Goal: Check status: Check status

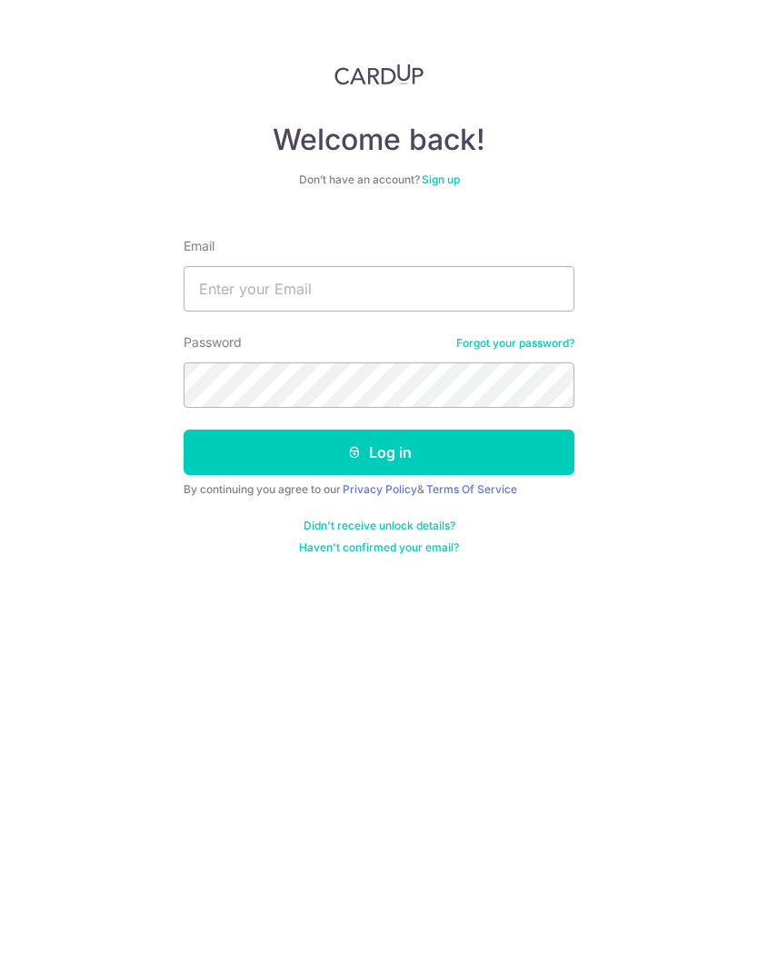
click at [251, 309] on input "Email" at bounding box center [379, 288] width 391 height 45
type input "[EMAIL_ADDRESS][DOMAIN_NAME]"
click at [379, 452] on button "Log in" at bounding box center [379, 452] width 391 height 45
click at [289, 451] on button "Log in" at bounding box center [379, 452] width 391 height 45
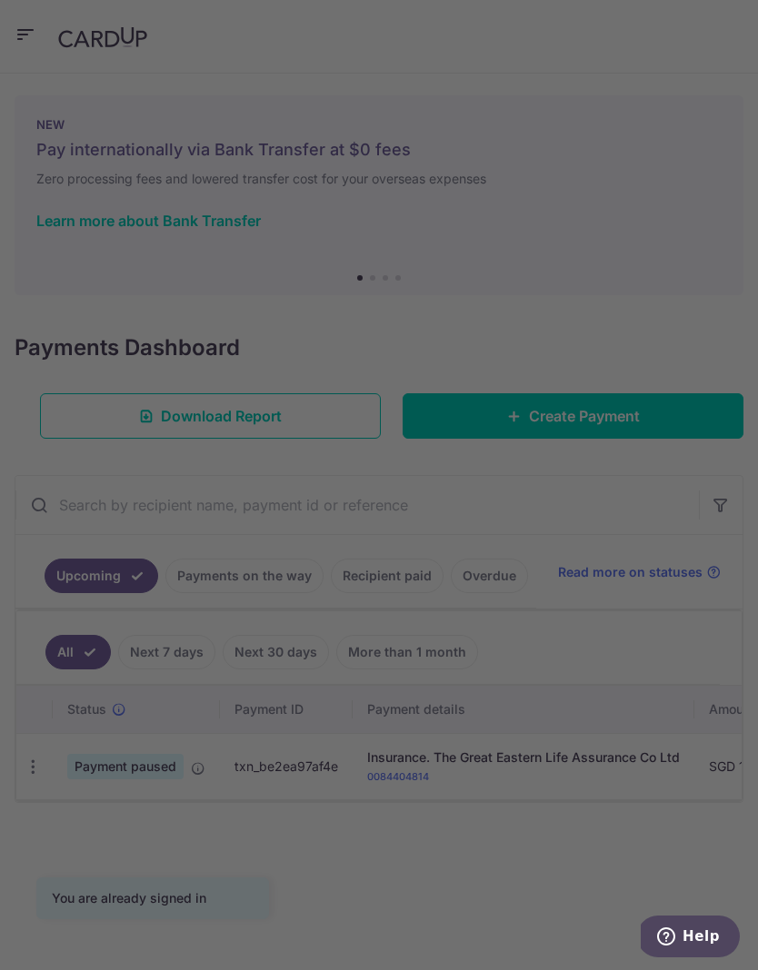
click at [90, 262] on div at bounding box center [382, 490] width 765 height 980
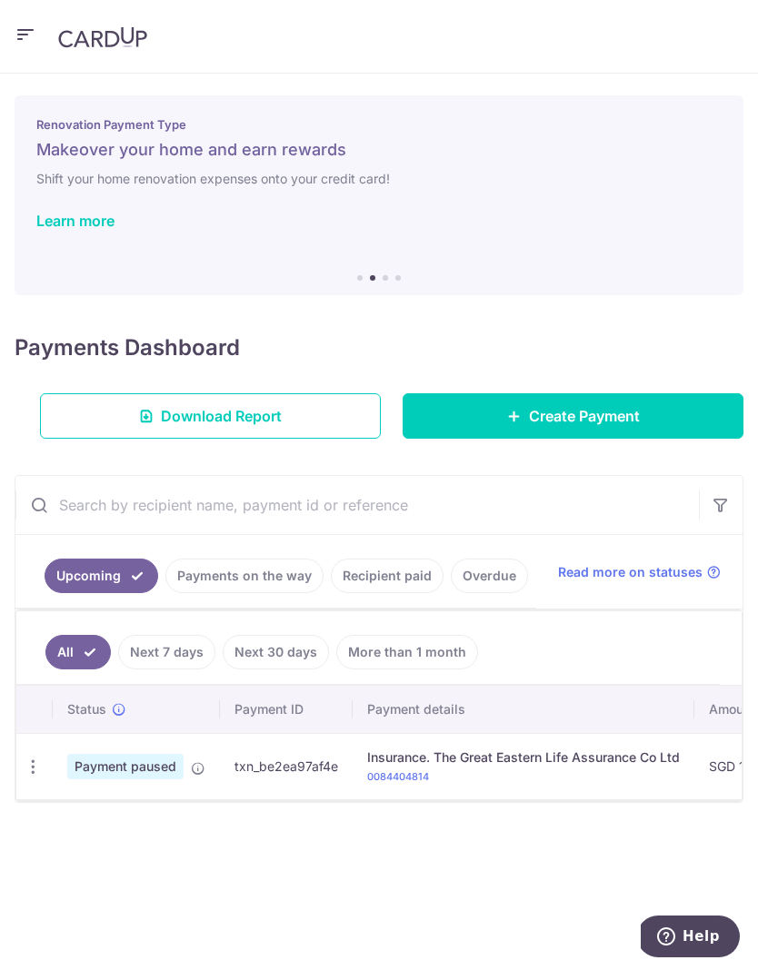
click at [247, 579] on link "Payments on the way" at bounding box center [244, 576] width 158 height 35
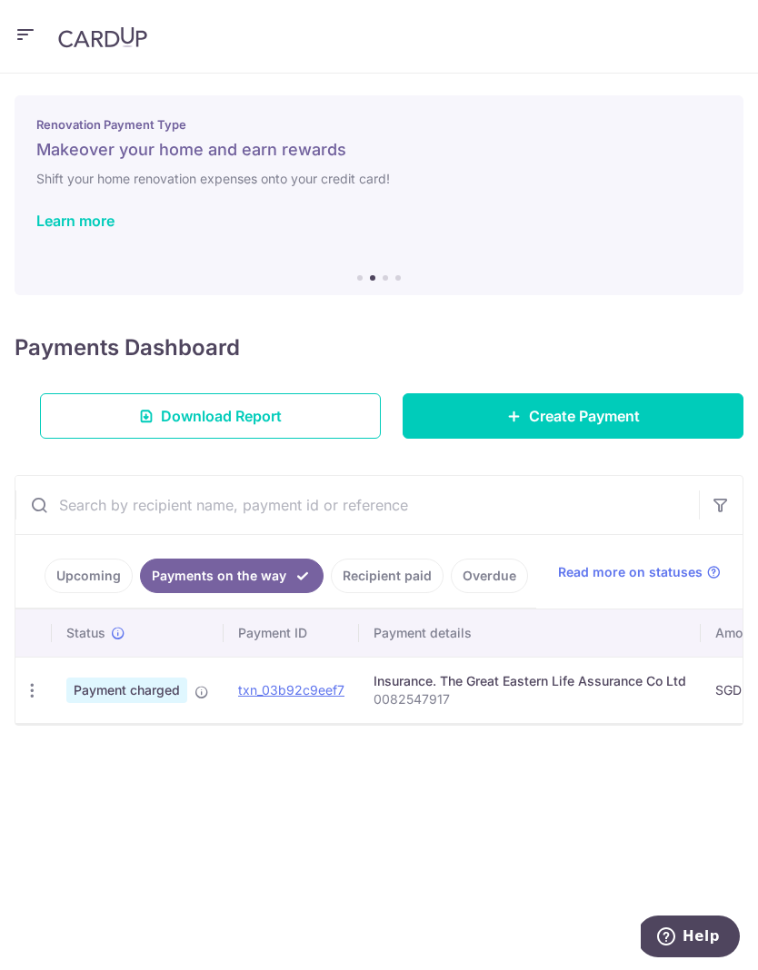
click at [84, 568] on link "Upcoming" at bounding box center [89, 576] width 88 height 35
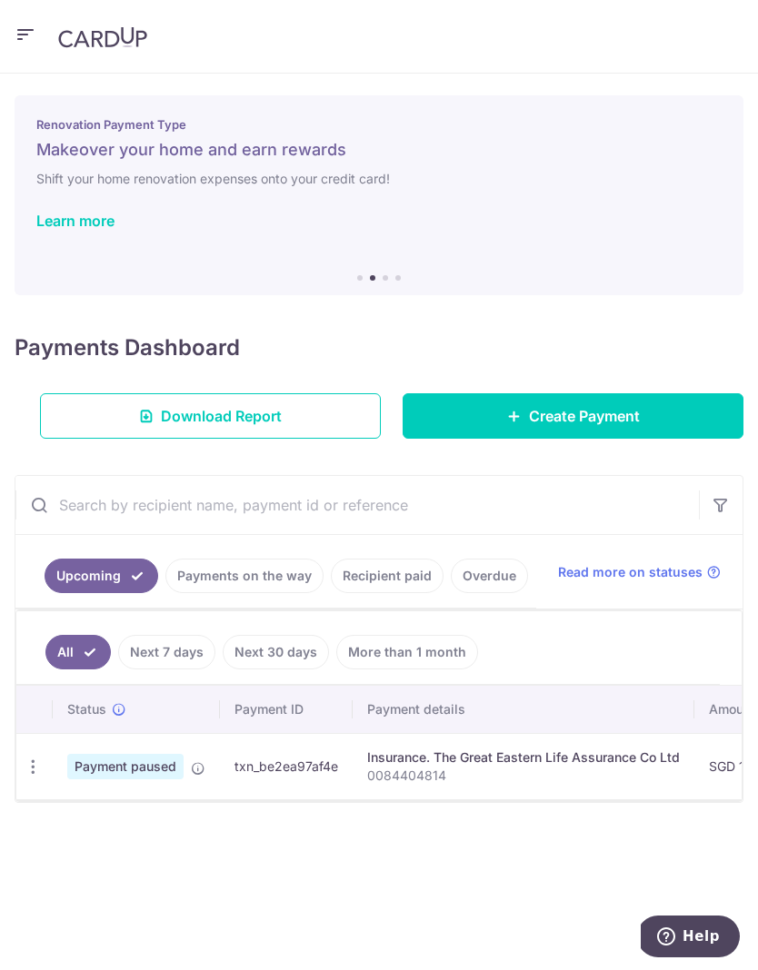
click at [27, 758] on icon "button" at bounding box center [33, 767] width 19 height 19
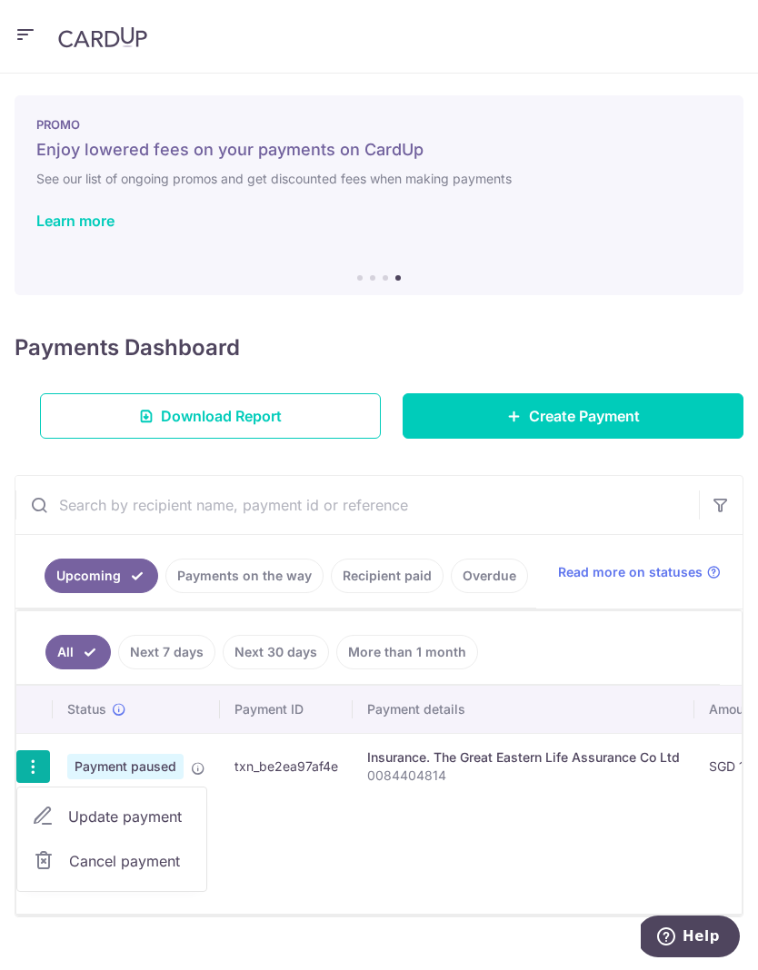
click at [322, 852] on div at bounding box center [379, 485] width 758 height 970
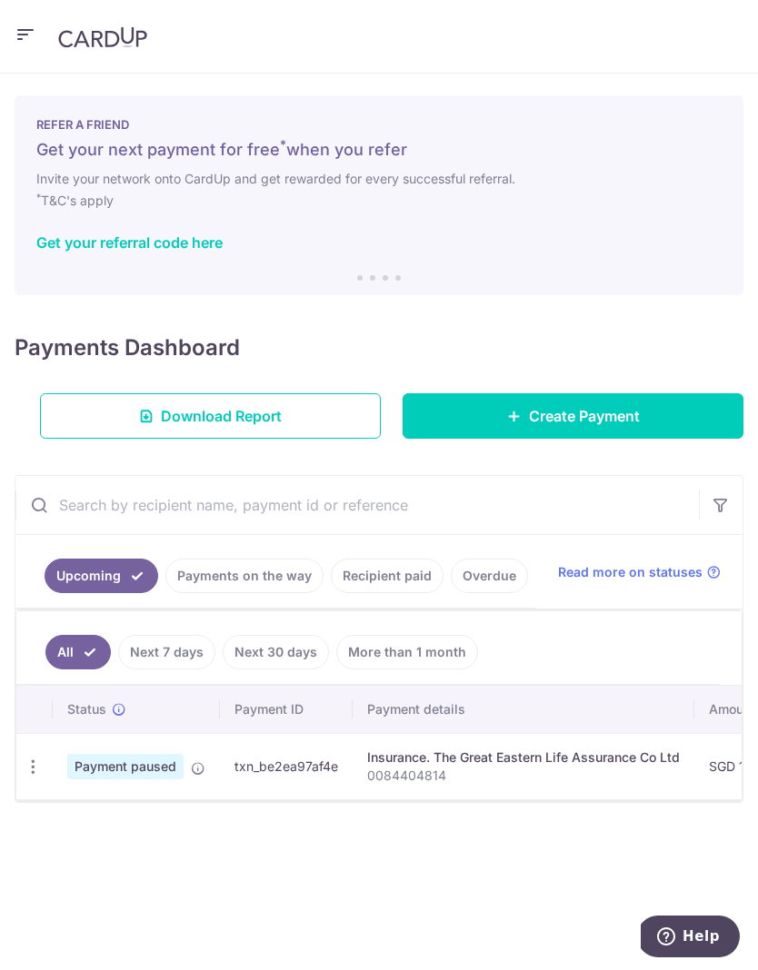
click at [631, 383] on div "Payments Dashboard Download Report Create Payment" at bounding box center [379, 381] width 729 height 114
